Goal: Navigation & Orientation: Find specific page/section

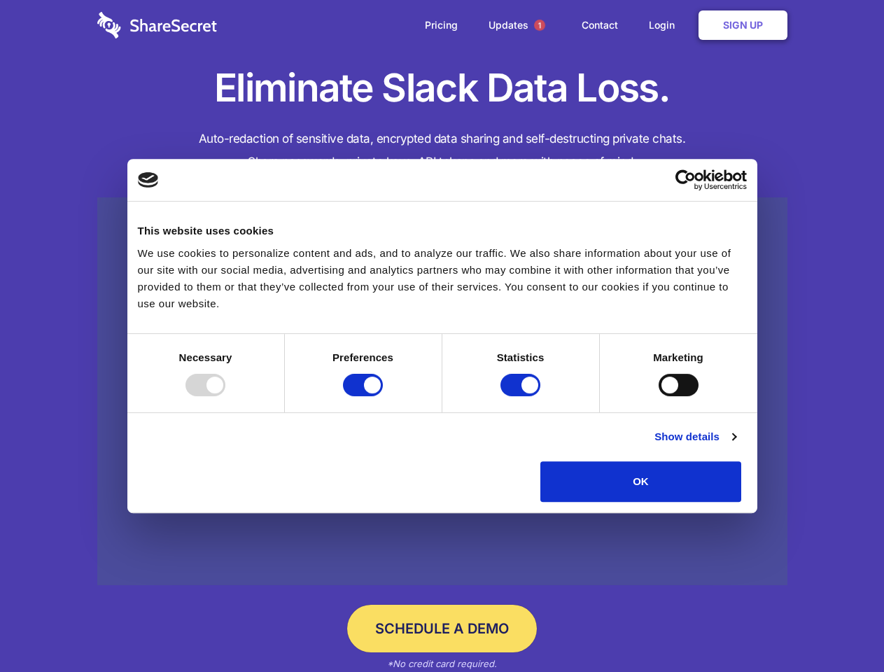
click at [225, 396] on div at bounding box center [205, 385] width 40 height 22
click at [383, 396] on input "Preferences" at bounding box center [363, 385] width 40 height 22
checkbox input "false"
click at [522, 396] on input "Statistics" at bounding box center [520, 385] width 40 height 22
checkbox input "false"
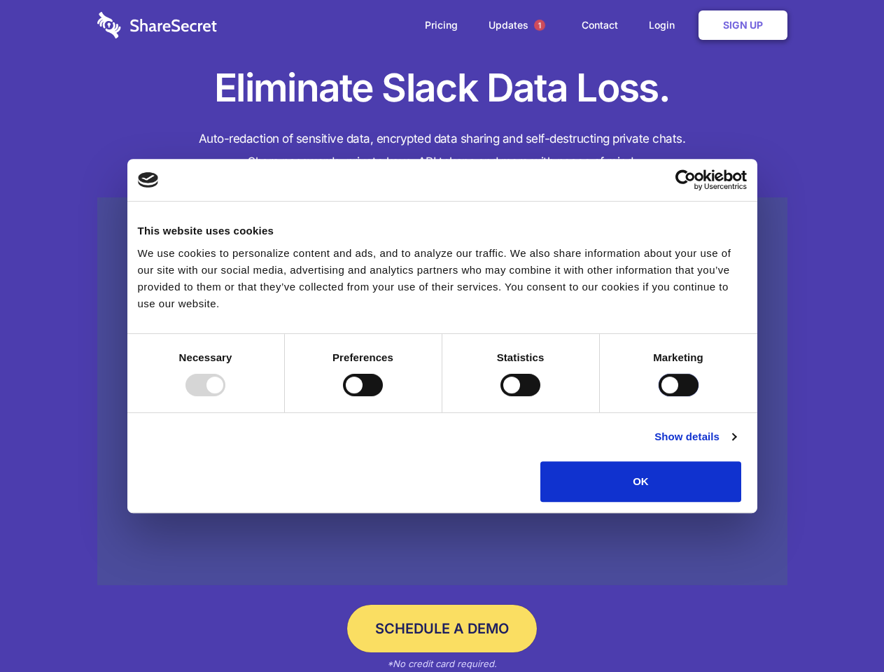
click at [659, 396] on input "Marketing" at bounding box center [679, 385] width 40 height 22
checkbox input "true"
click at [736, 445] on link "Show details" at bounding box center [694, 436] width 81 height 17
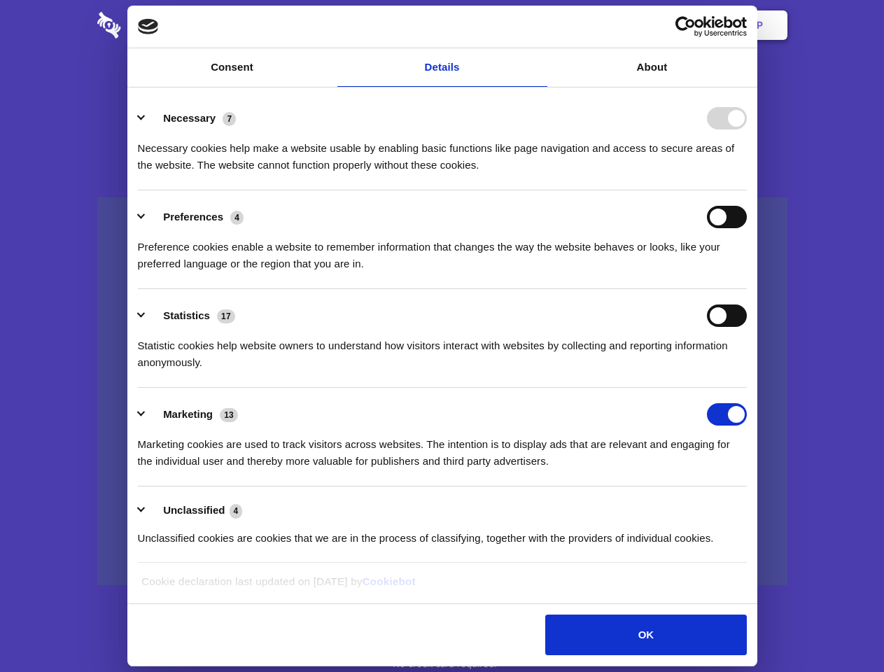
click at [747, 190] on li "Necessary 7 Necessary cookies help make a website usable by enabling basic func…" at bounding box center [442, 141] width 609 height 99
click at [539, 25] on span "1" at bounding box center [539, 25] width 11 height 11
